Goal: Transaction & Acquisition: Register for event/course

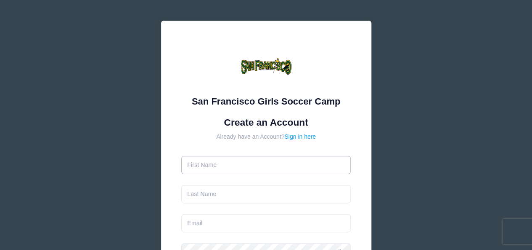
click at [258, 165] on input "text" at bounding box center [266, 165] width 170 height 18
type input "[PERSON_NAME]"
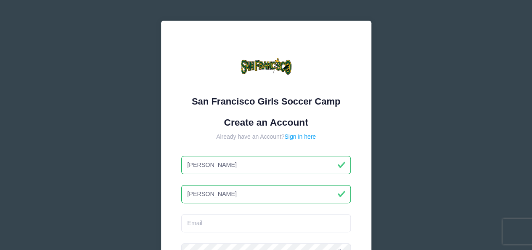
type input "[PERSON_NAME]"
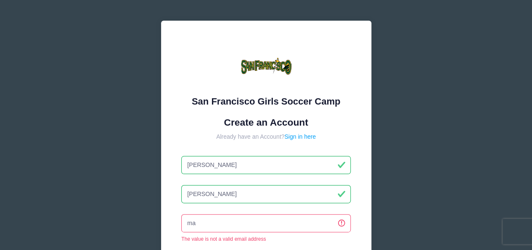
type input "m"
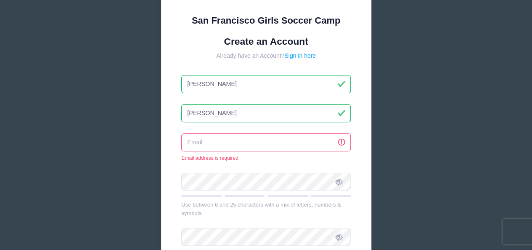
scroll to position [84, 0]
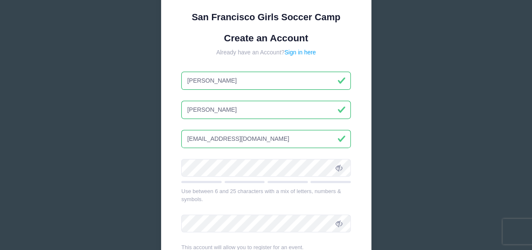
type input "[EMAIL_ADDRESS][DOMAIN_NAME]"
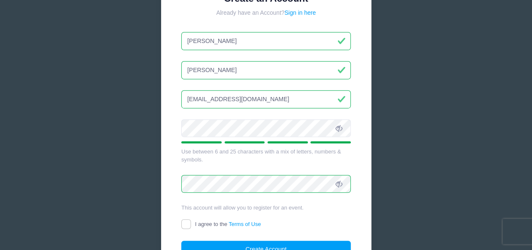
scroll to position [168, 0]
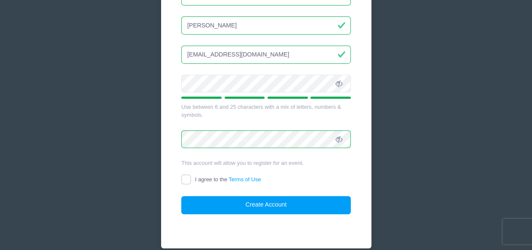
click at [212, 177] on span "I agree to the Terms of Use" at bounding box center [228, 179] width 66 height 6
click at [191, 177] on input "I agree to the Terms of Use" at bounding box center [186, 179] width 10 height 10
checkbox input "true"
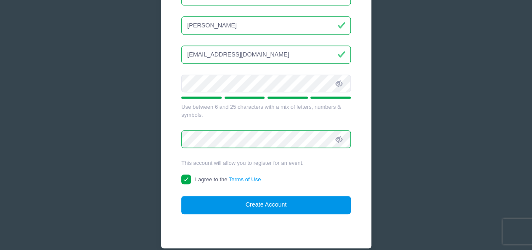
click at [255, 207] on button "Create Account" at bounding box center [266, 205] width 170 height 18
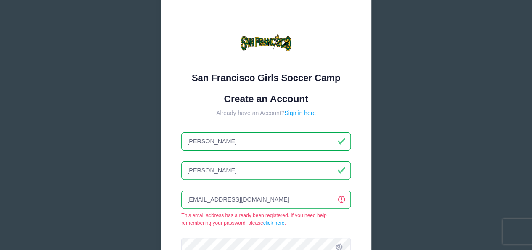
scroll to position [0, 0]
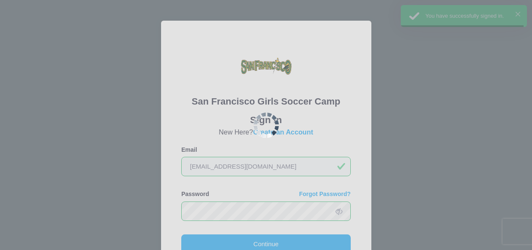
scroll to position [42, 0]
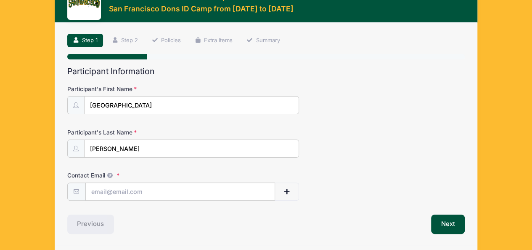
scroll to position [42, 0]
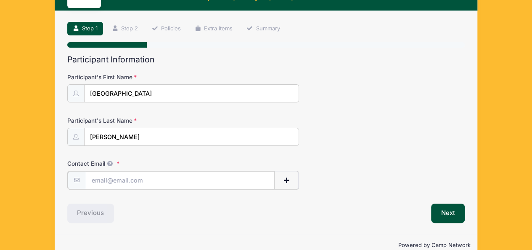
click at [215, 181] on input "Contact Email" at bounding box center [180, 180] width 189 height 18
type input "[EMAIL_ADDRESS][DOMAIN_NAME]"
click at [162, 98] on input "[GEOGRAPHIC_DATA]" at bounding box center [192, 94] width 215 height 18
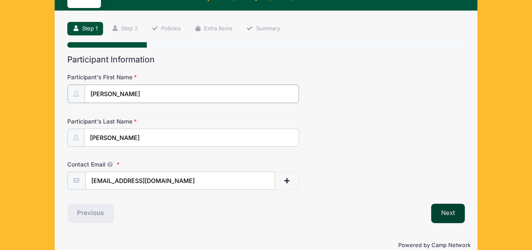
type input "[PERSON_NAME]"
click at [441, 211] on button "Next" at bounding box center [448, 211] width 34 height 19
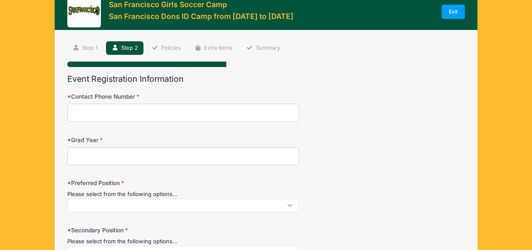
scroll to position [0, 0]
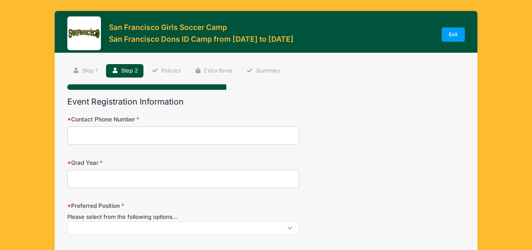
click at [231, 135] on input "Contact Phone Number" at bounding box center [183, 135] width 232 height 18
type input "8052085367"
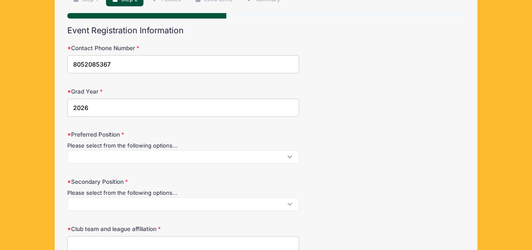
scroll to position [84, 0]
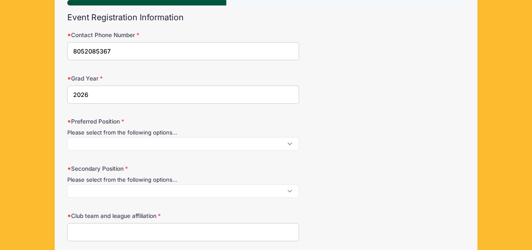
type input "2026"
click at [104, 145] on span at bounding box center [183, 143] width 232 height 13
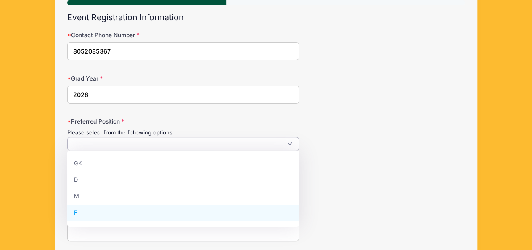
select select "F"
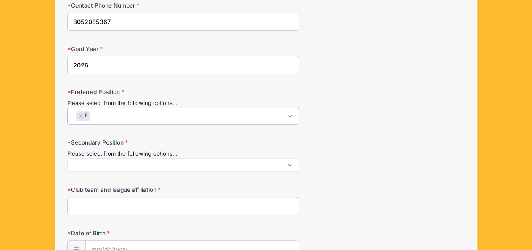
scroll to position [126, 0]
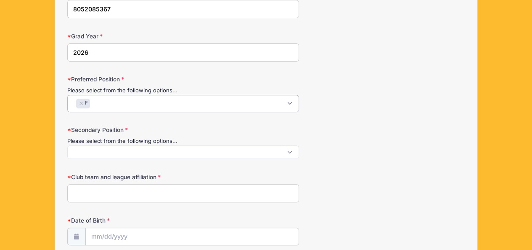
click at [221, 159] on form "Contact Phone Number 8052085367 Grad Year [DATE] Preferred Position Please sele…" at bounding box center [266, 243] width 398 height 508
click at [208, 154] on span at bounding box center [183, 151] width 232 height 13
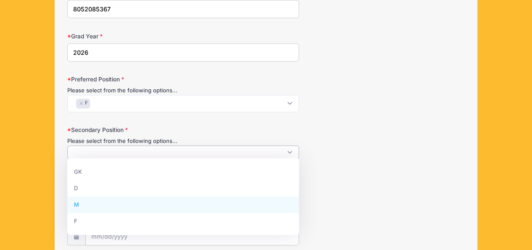
select select "M"
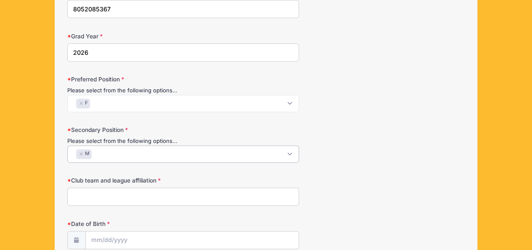
scroll to position [15, 0]
click at [197, 195] on input "Club team and league affiliation" at bounding box center [183, 196] width 232 height 18
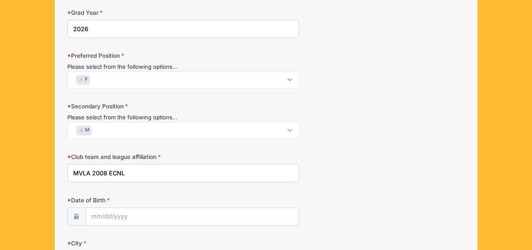
scroll to position [168, 0]
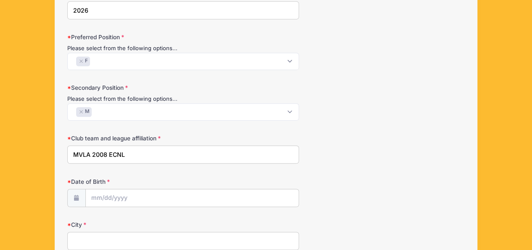
type input "MVLA 2008 ECNL"
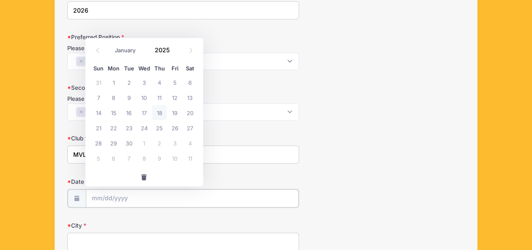
click at [195, 197] on input "Date of Birth" at bounding box center [192, 198] width 213 height 18
click at [97, 194] on input "Date of Birth" at bounding box center [192, 198] width 213 height 18
click at [166, 48] on input "2025" at bounding box center [164, 49] width 27 height 13
click at [175, 53] on span at bounding box center [175, 53] width 6 height 6
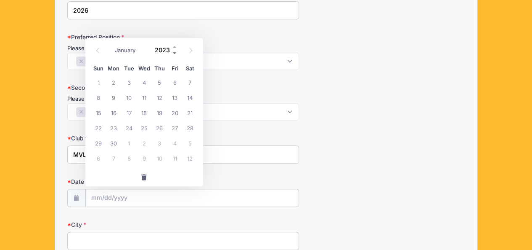
click at [175, 53] on span at bounding box center [175, 53] width 6 height 6
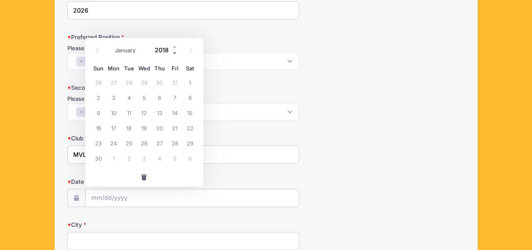
click at [175, 53] on span at bounding box center [175, 53] width 6 height 6
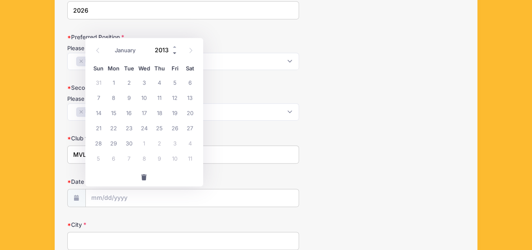
click at [175, 53] on span at bounding box center [175, 53] width 6 height 6
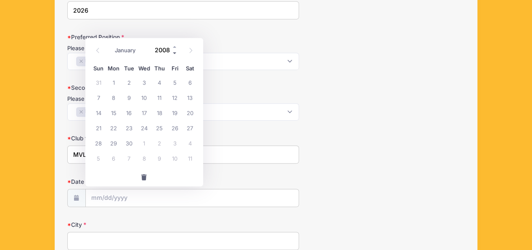
click at [175, 53] on span at bounding box center [175, 53] width 6 height 6
click at [173, 45] on span at bounding box center [175, 46] width 6 height 6
type input "2008"
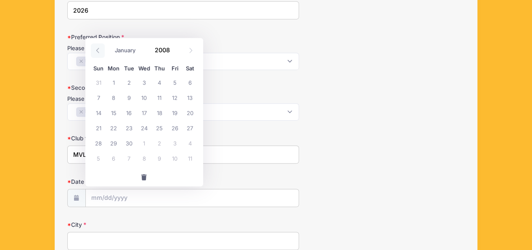
click at [99, 53] on span at bounding box center [98, 50] width 14 height 14
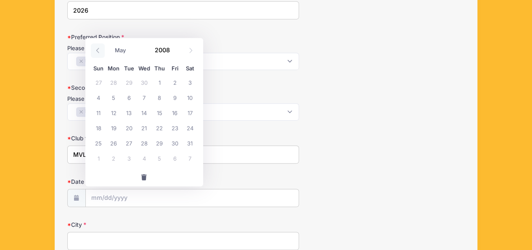
select select "3"
click at [172, 113] on span "18" at bounding box center [174, 112] width 15 height 15
type input "[DATE]"
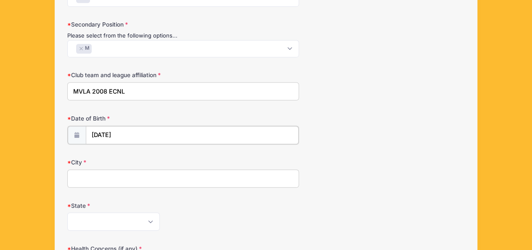
scroll to position [252, 0]
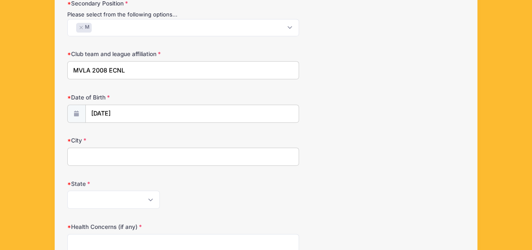
click at [216, 154] on input "City" at bounding box center [183, 156] width 232 height 18
type input "[GEOGRAPHIC_DATA]"
select select "CA"
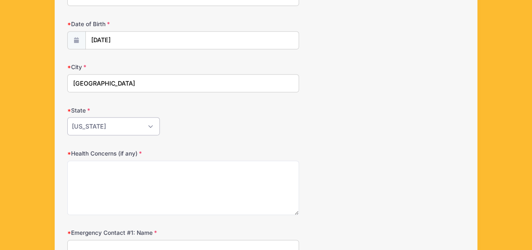
scroll to position [337, 0]
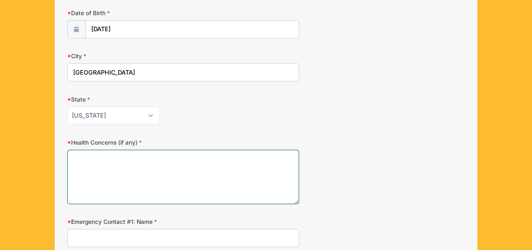
click at [189, 162] on textarea "Health Concerns (if any)" at bounding box center [183, 176] width 232 height 54
type textarea "None"
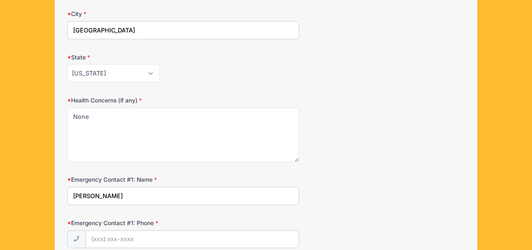
scroll to position [421, 0]
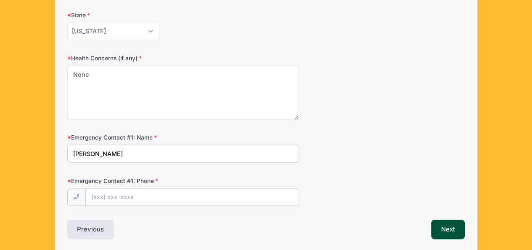
type input "[PERSON_NAME]"
click at [96, 194] on input "Emergency Contact #1: Phone" at bounding box center [192, 197] width 213 height 18
type input "[PHONE_NUMBER]"
click at [442, 223] on button "Next" at bounding box center [448, 228] width 34 height 19
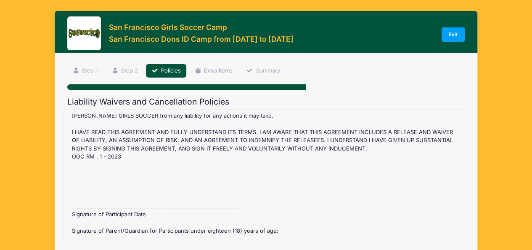
click at [107, 198] on div "San Francisco Dons ID Camp Refund Policy : Before [DATE] registration fee is re…" at bounding box center [266, 177] width 397 height 126
click at [90, 202] on div "San Francisco Dons ID Camp Refund Policy : Before [DATE] registration fee is re…" at bounding box center [266, 177] width 397 height 126
click at [86, 207] on div "San Francisco Dons ID Camp Refund Policy : Before [DATE] registration fee is re…" at bounding box center [266, 177] width 397 height 126
click at [96, 204] on div "San Francisco Dons ID Camp Refund Policy : Before [DATE] registration fee is re…" at bounding box center [266, 177] width 397 height 126
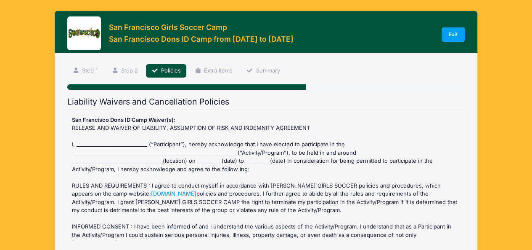
scroll to position [0, 0]
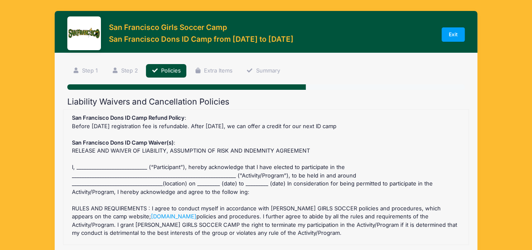
click at [96, 162] on div "San Francisco Dons ID Camp Refund Policy : Before [DATE] registration fee is re…" at bounding box center [266, 177] width 397 height 126
click at [95, 164] on div "San Francisco Dons ID Camp Refund Policy : Before [DATE] registration fee is re…" at bounding box center [266, 177] width 397 height 126
click at [241, 166] on div "San Francisco Dons ID Camp Refund Policy : Before [DATE] registration fee is re…" at bounding box center [266, 177] width 397 height 126
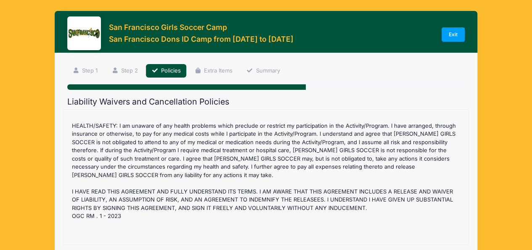
scroll to position [473, 0]
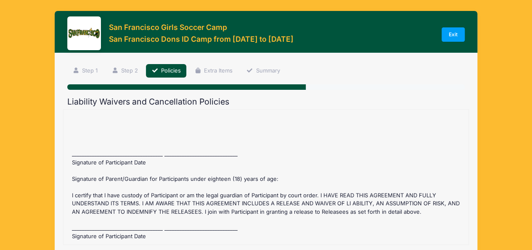
click at [183, 223] on div "San Francisco Dons ID Camp Refund Policy : Before [DATE] registration fee is re…" at bounding box center [266, 177] width 397 height 126
click at [121, 226] on div "San Francisco Dons ID Camp Refund Policy : Before [DATE] registration fee is re…" at bounding box center [266, 177] width 397 height 126
click at [217, 206] on div "San Francisco Dons ID Camp Refund Policy : Before [DATE] registration fee is re…" at bounding box center [266, 177] width 397 height 126
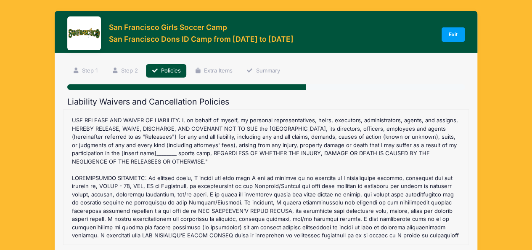
scroll to position [0, 0]
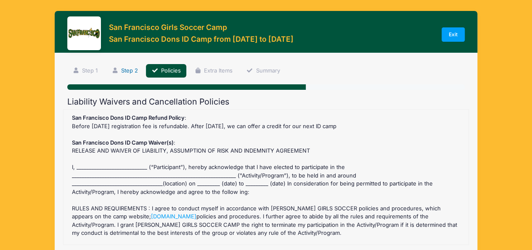
click at [130, 72] on link "Step 2" at bounding box center [124, 71] width 37 height 14
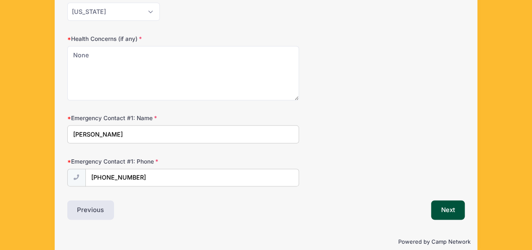
scroll to position [450, 0]
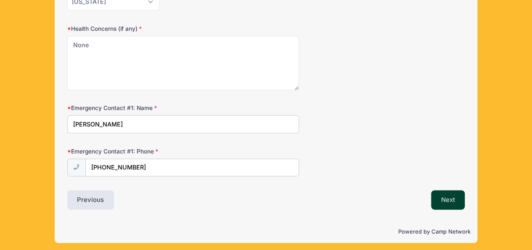
click at [439, 199] on button "Next" at bounding box center [448, 199] width 34 height 19
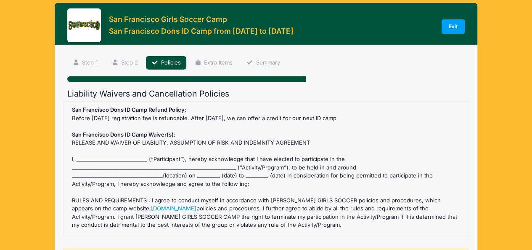
scroll to position [0, 0]
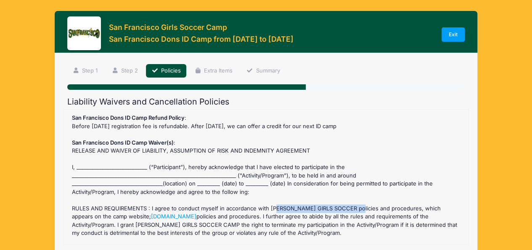
drag, startPoint x: 354, startPoint y: 207, endPoint x: 271, endPoint y: 208, distance: 82.9
click at [271, 208] on div "San Francisco Dons ID Camp Refund Policy : Before [DATE] registration fee is re…" at bounding box center [266, 177] width 397 height 126
click at [197, 215] on link "[DOMAIN_NAME]" at bounding box center [173, 215] width 45 height 7
click at [107, 164] on div "San Francisco Dons ID Camp Refund Policy : Before [DATE] registration fee is re…" at bounding box center [266, 177] width 397 height 126
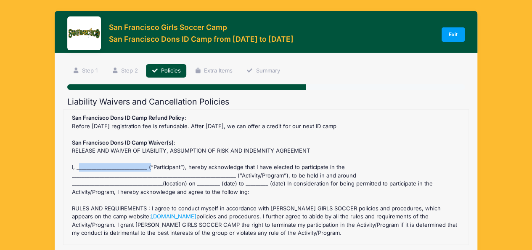
click at [107, 165] on div "San Francisco Dons ID Camp Refund Policy : Before [DATE] registration fee is re…" at bounding box center [266, 177] width 397 height 126
click at [103, 166] on div "San Francisco Dons ID Camp Refund Policy : Before [DATE] registration fee is re…" at bounding box center [266, 177] width 397 height 126
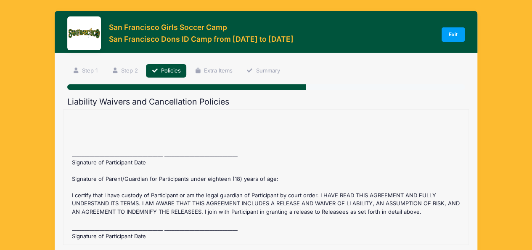
scroll to position [203, 0]
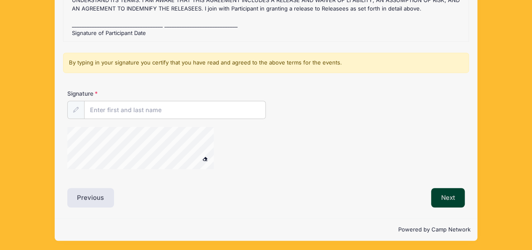
click at [442, 192] on button "Next" at bounding box center [448, 197] width 34 height 19
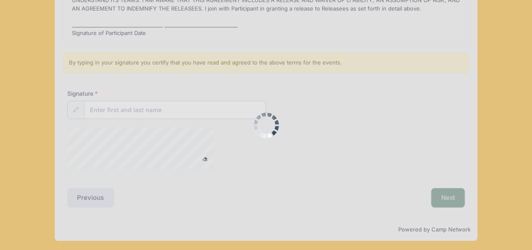
scroll to position [221, 0]
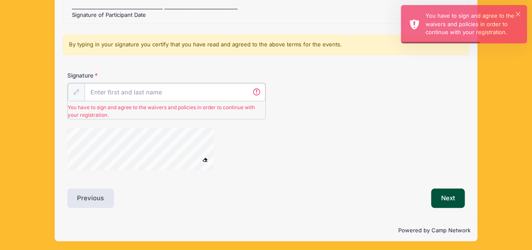
click at [160, 93] on input "Signature" at bounding box center [175, 92] width 181 height 18
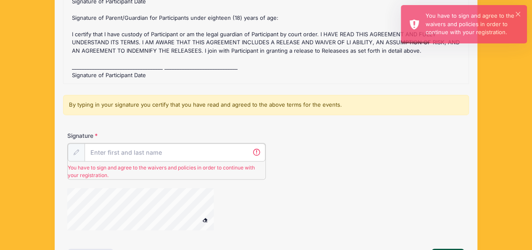
scroll to position [137, 0]
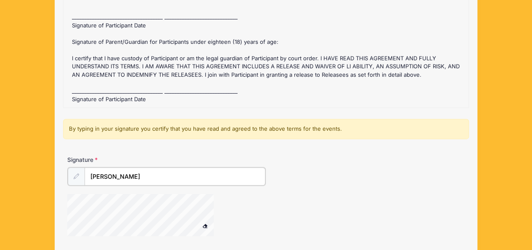
type input "[PERSON_NAME]"
click at [235, 216] on div at bounding box center [151, 215] width 168 height 45
click at [231, 206] on div at bounding box center [151, 215] width 168 height 45
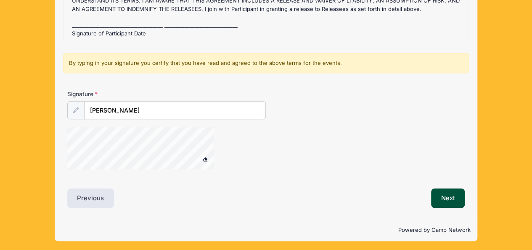
scroll to position [203, 0]
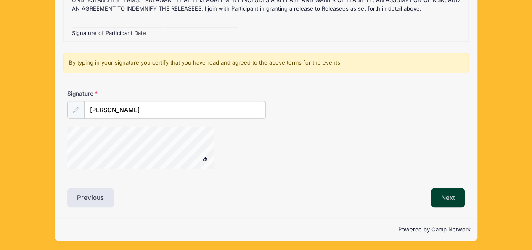
click at [446, 194] on button "Next" at bounding box center [448, 197] width 34 height 19
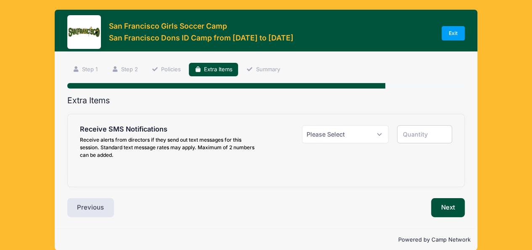
scroll to position [0, 0]
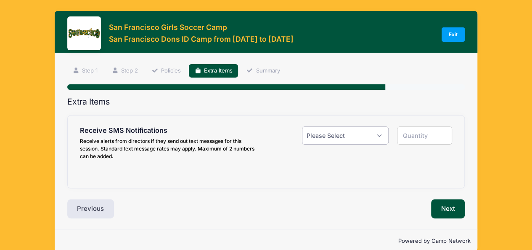
click at [335, 132] on select "Please Select Yes ($0.00) No" at bounding box center [345, 135] width 87 height 18
select select "1"
click at [302, 126] on select "Please Select Yes ($0.00) No" at bounding box center [345, 135] width 87 height 18
type input "1"
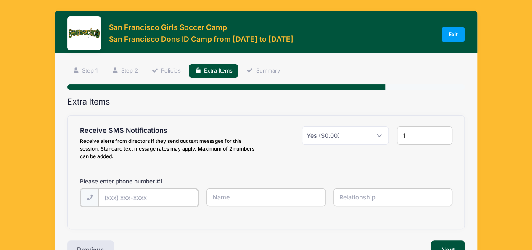
click at [129, 197] on input "text" at bounding box center [148, 198] width 100 height 18
type input "[PHONE_NUMBER]"
click at [234, 198] on input "text" at bounding box center [266, 197] width 119 height 18
type input "m"
type input "[PERSON_NAME]"
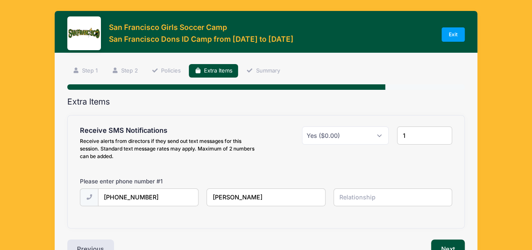
click at [349, 196] on input "text" at bounding box center [393, 197] width 119 height 18
type input "w"
type input "self"
click at [324, 219] on div "Receive SMS Notifications Receive alerts from directors if they send out text m…" at bounding box center [266, 171] width 397 height 112
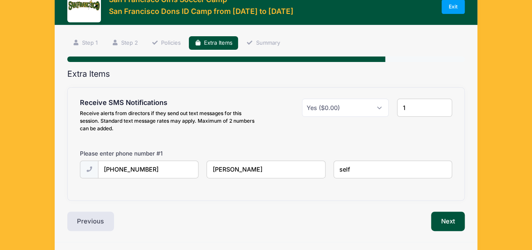
scroll to position [52, 0]
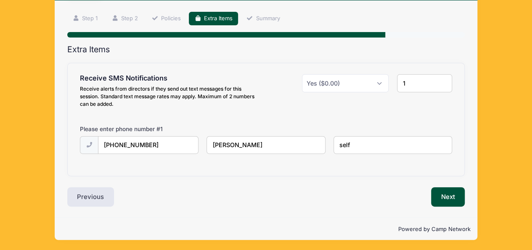
click at [226, 178] on div "Extra Items Receive SMS Notifications Receive alerts from directors if they sen…" at bounding box center [266, 126] width 398 height 162
click at [438, 87] on input "1" at bounding box center [424, 83] width 55 height 18
type input "2"
click at [445, 80] on input "2" at bounding box center [424, 83] width 55 height 18
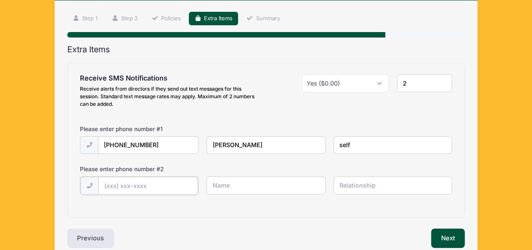
click at [135, 183] on input "text" at bounding box center [148, 185] width 100 height 18
type input "[PHONE_NUMBER]"
type input "[PERSON_NAME]"
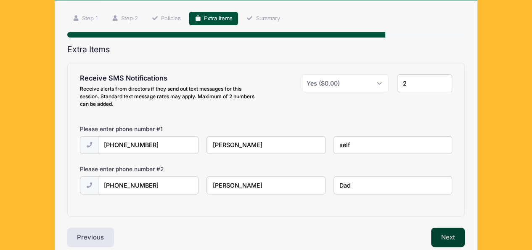
type input "Dad"
click at [443, 236] on button "Next" at bounding box center [448, 236] width 34 height 19
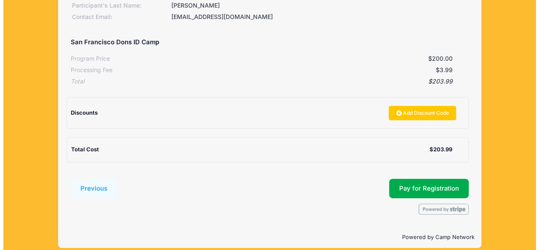
scroll to position [149, 0]
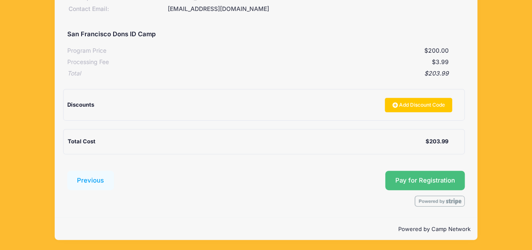
click at [404, 182] on button "Pay for Registration" at bounding box center [425, 179] width 80 height 19
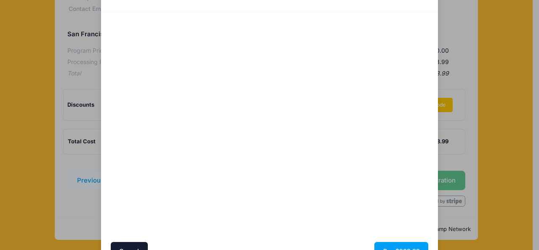
scroll to position [84, 0]
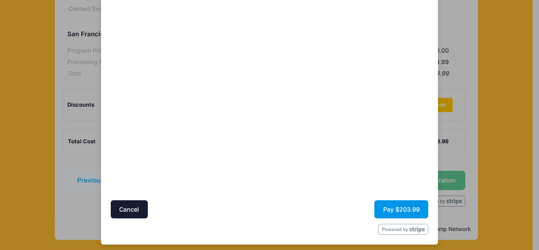
click at [389, 207] on button "Pay $203.99" at bounding box center [401, 209] width 54 height 18
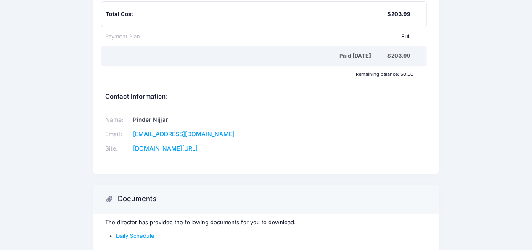
scroll to position [210, 0]
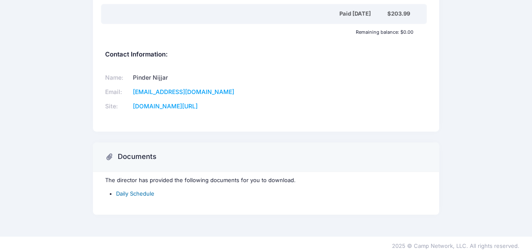
click at [143, 194] on link "Daily Schedule" at bounding box center [135, 193] width 38 height 7
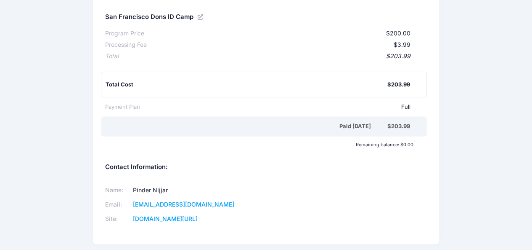
scroll to position [5, 0]
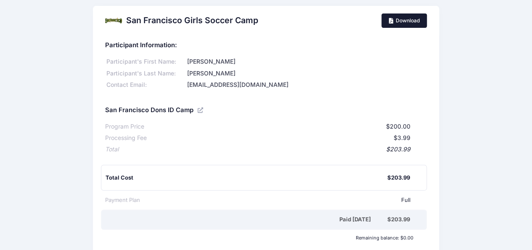
click at [399, 22] on link "Download" at bounding box center [404, 20] width 45 height 14
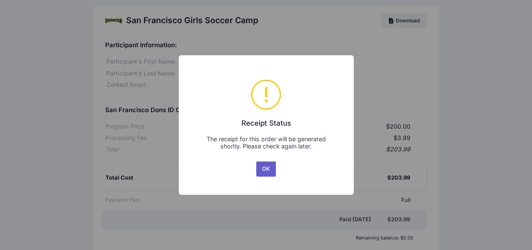
click at [267, 169] on button "OK" at bounding box center [266, 168] width 20 height 15
